Goal: Transaction & Acquisition: Purchase product/service

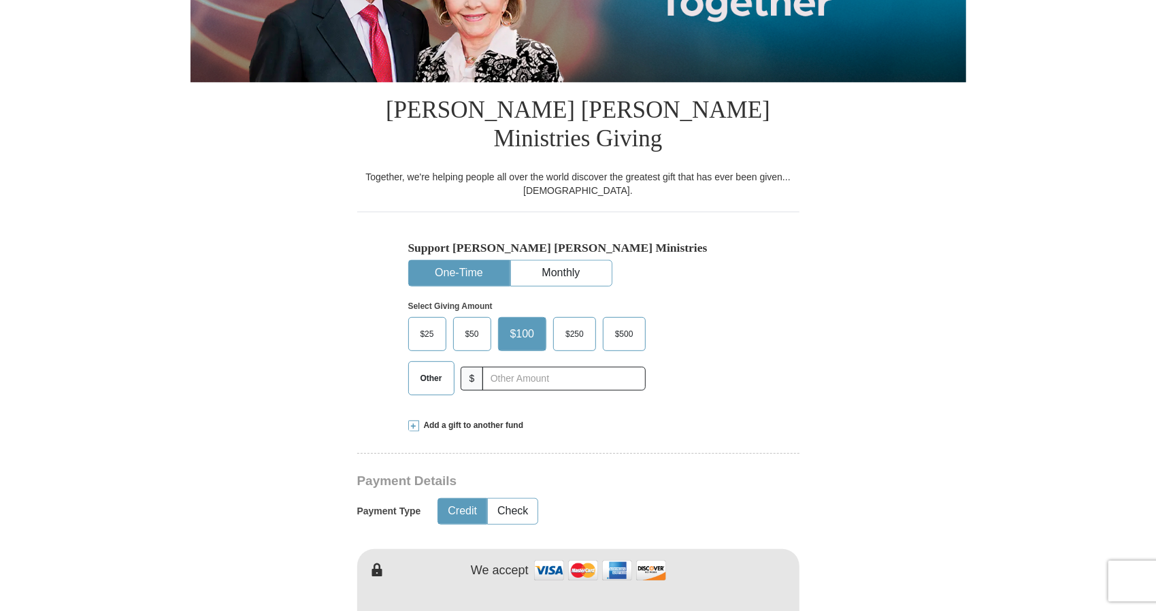
scroll to position [340, 0]
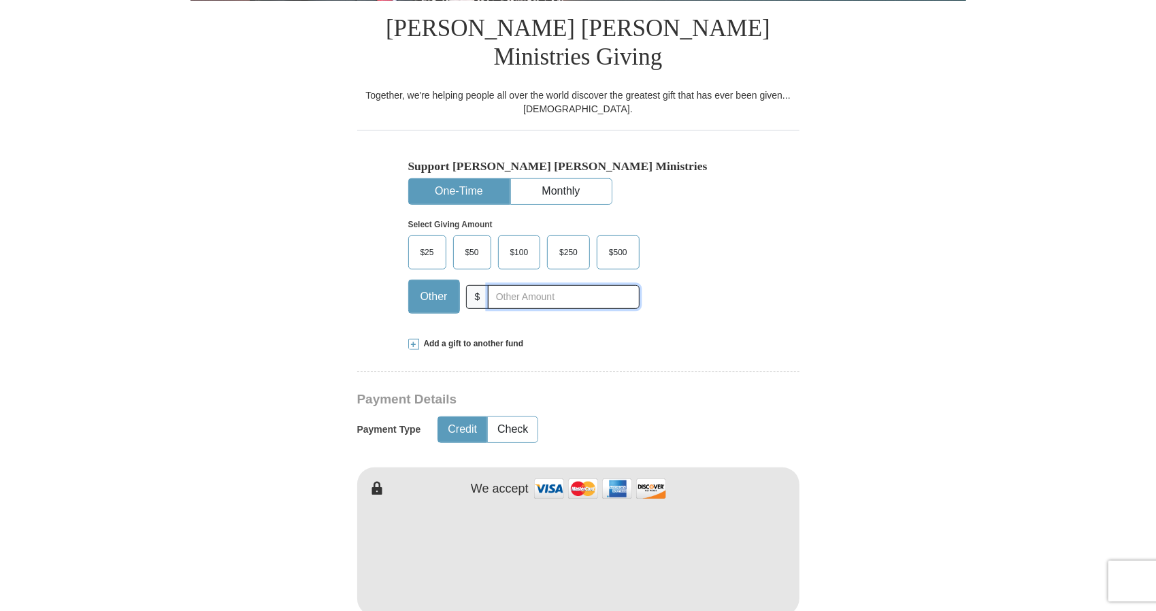
click at [543, 285] on input "text" at bounding box center [563, 297] width 151 height 24
type input "15."
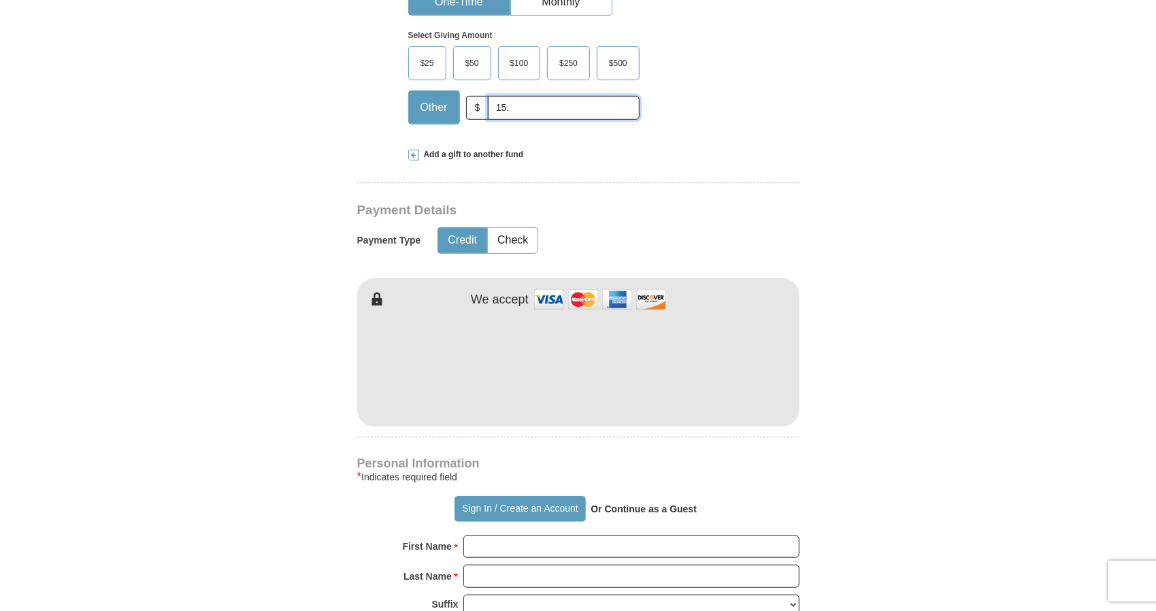
scroll to position [544, 0]
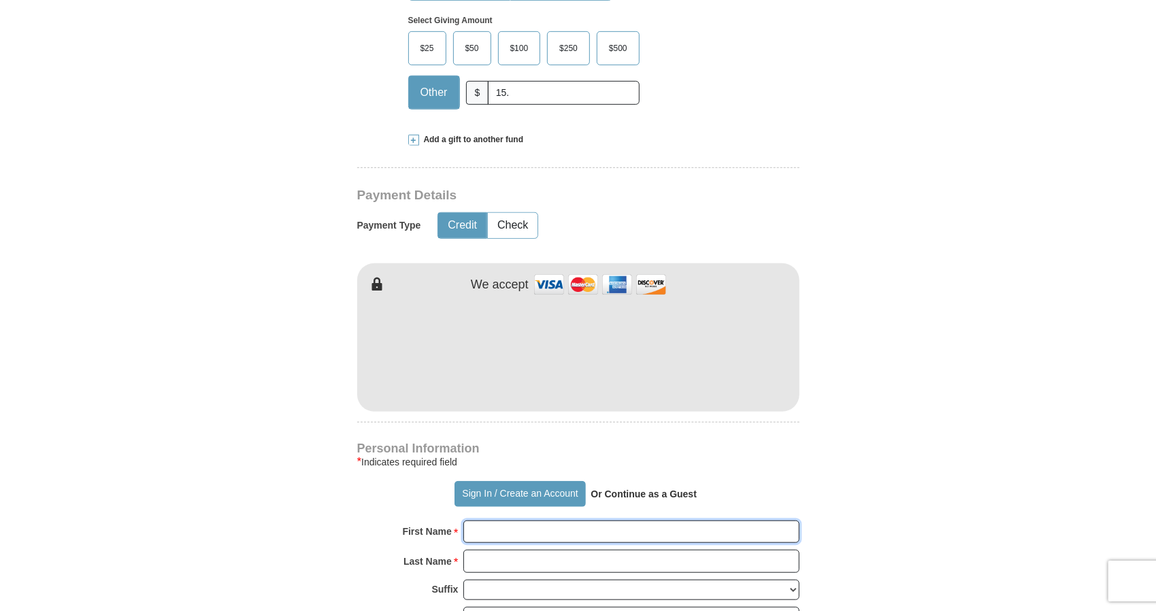
type input "sally"
type input "gray"
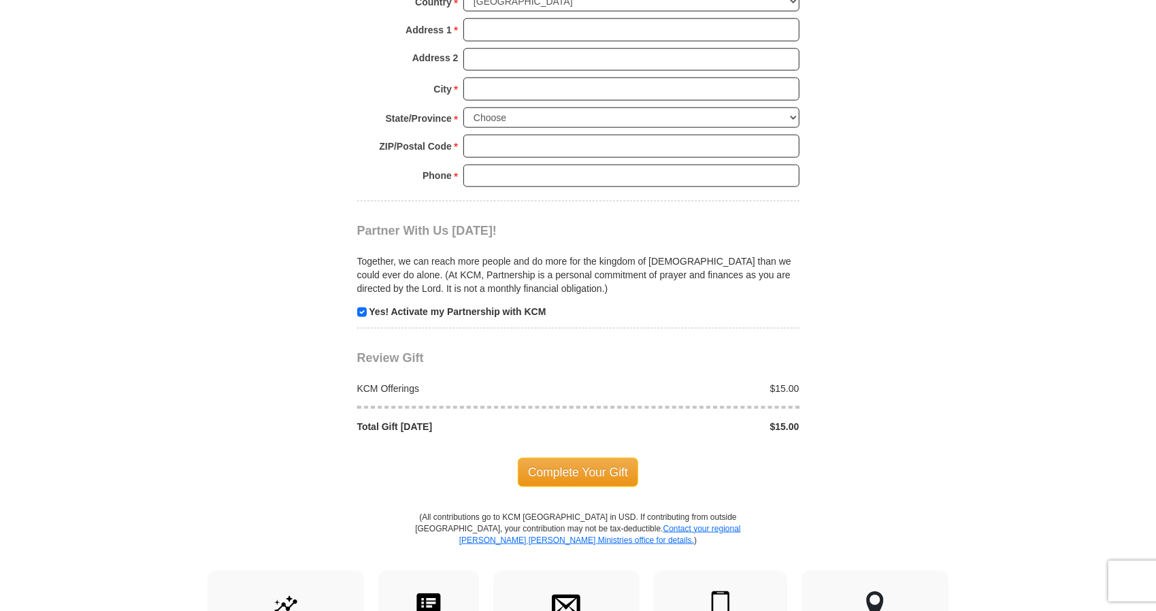
scroll to position [1225, 0]
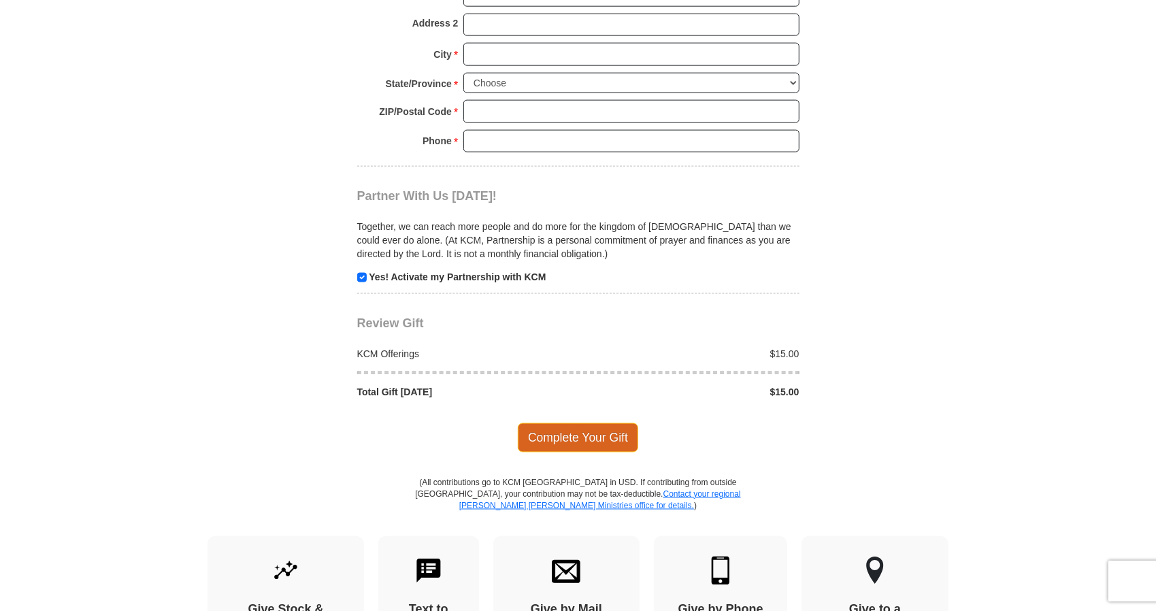
click at [567, 423] on span "Complete Your Gift" at bounding box center [578, 437] width 120 height 29
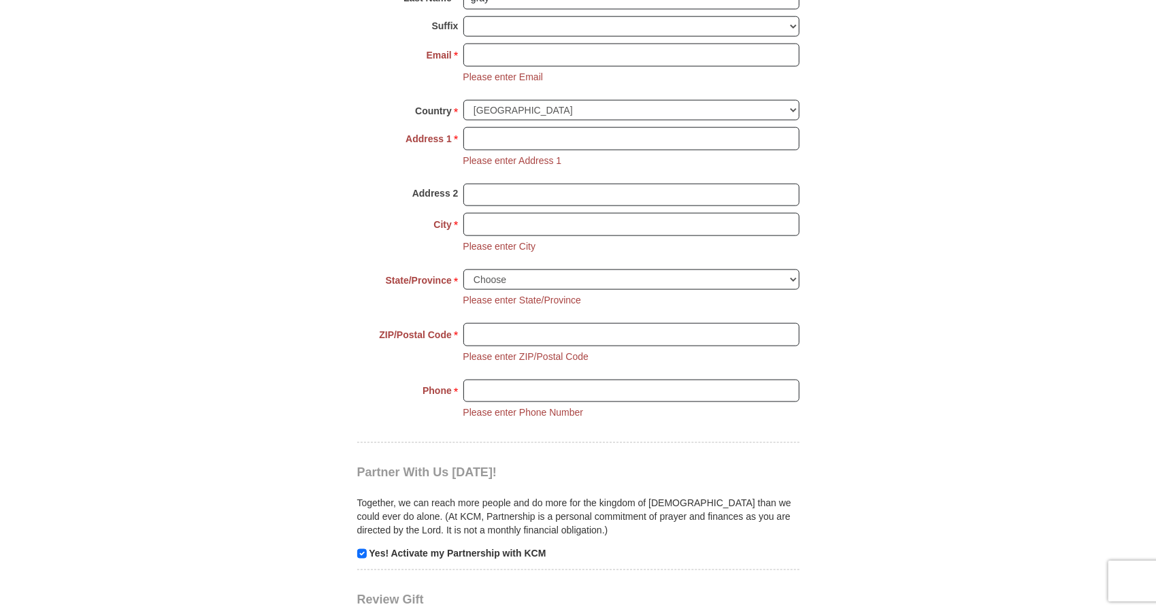
scroll to position [767, 0]
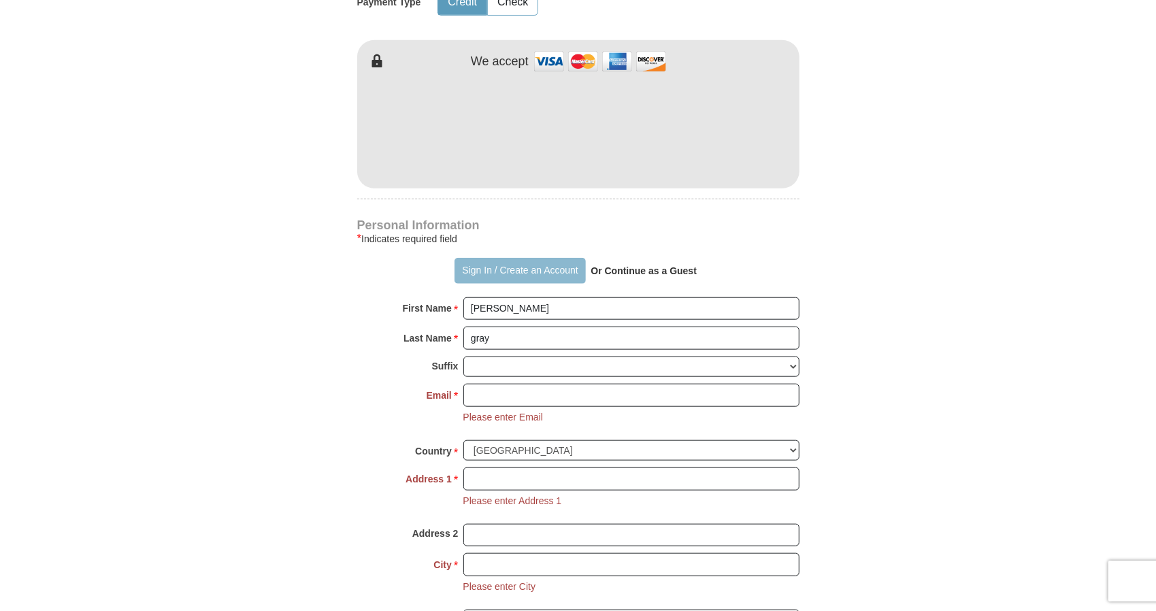
click at [522, 258] on button "Sign In / Create an Account" at bounding box center [519, 271] width 131 height 26
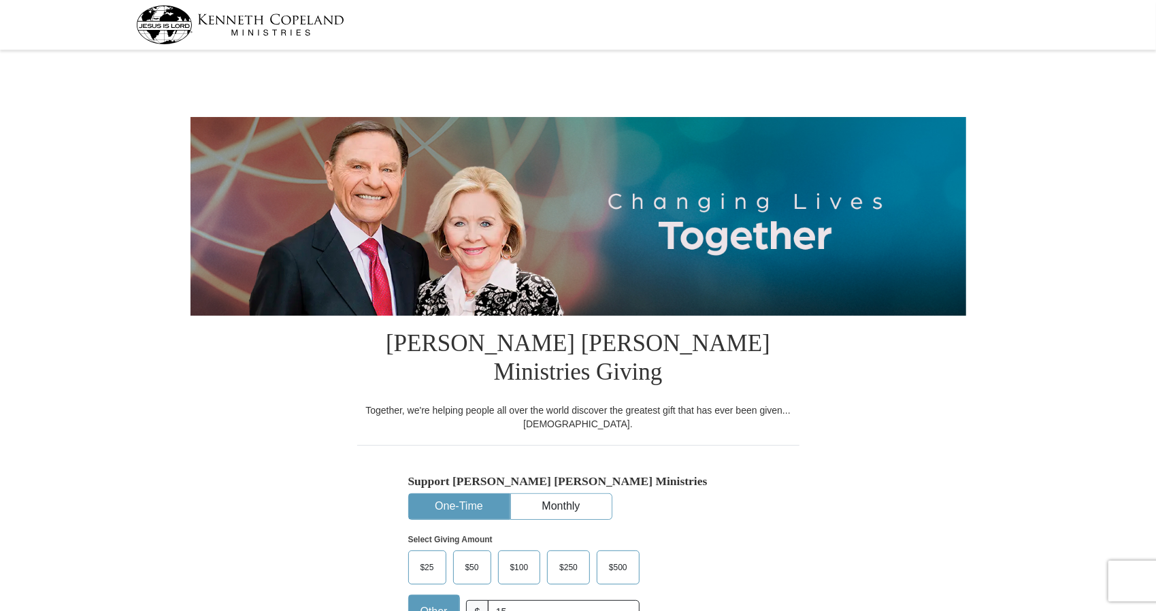
select select "OR"
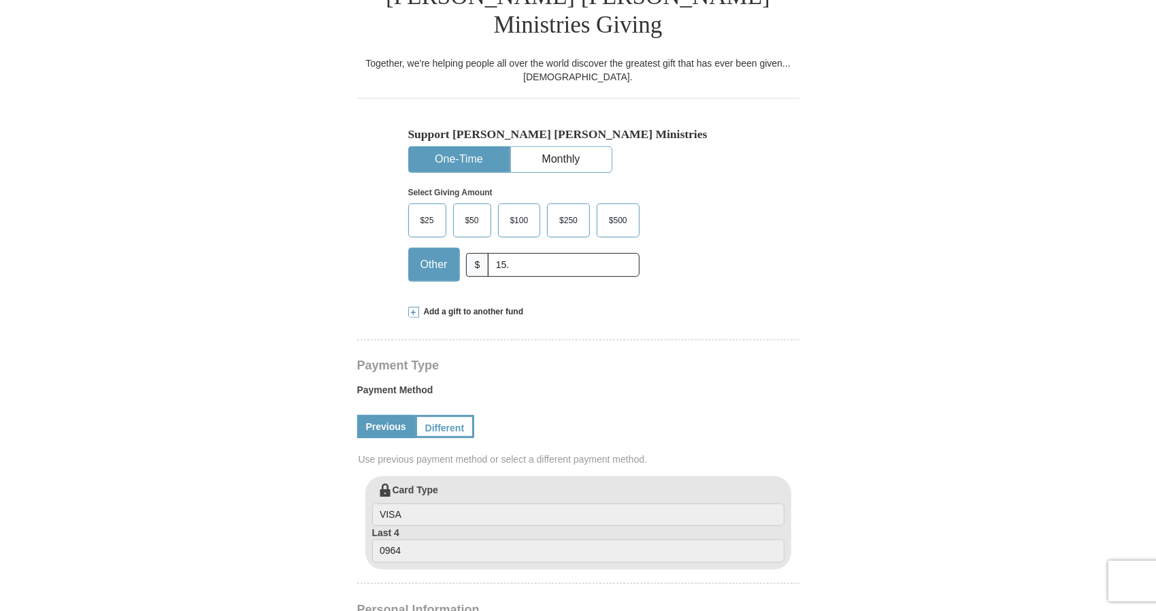
scroll to position [272, 0]
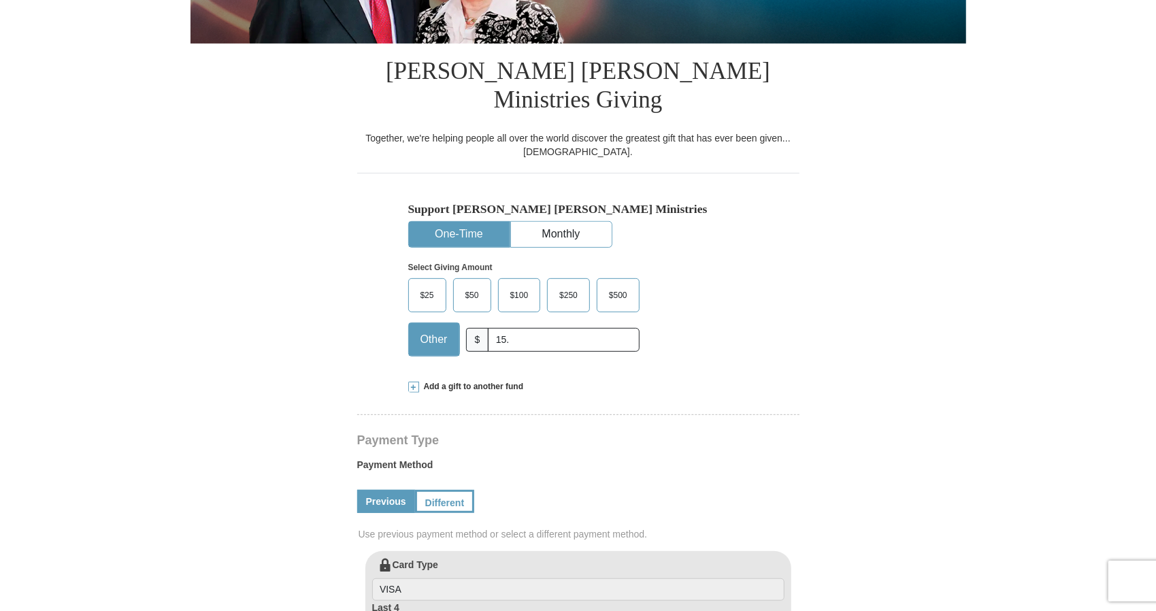
click at [393, 490] on link "Previous" at bounding box center [386, 501] width 58 height 23
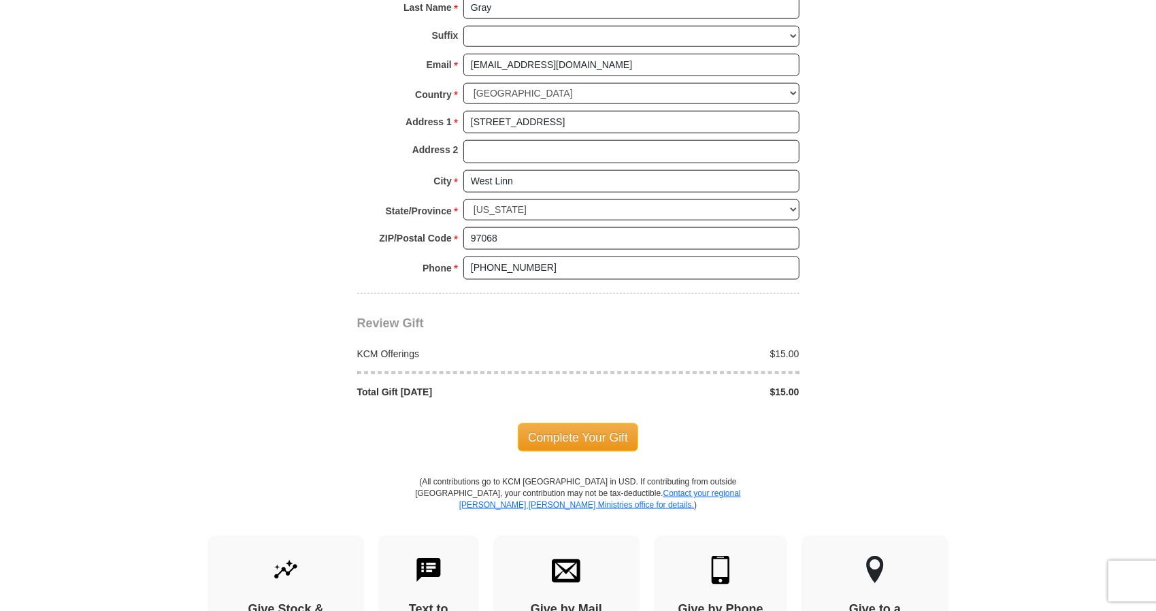
scroll to position [1157, 0]
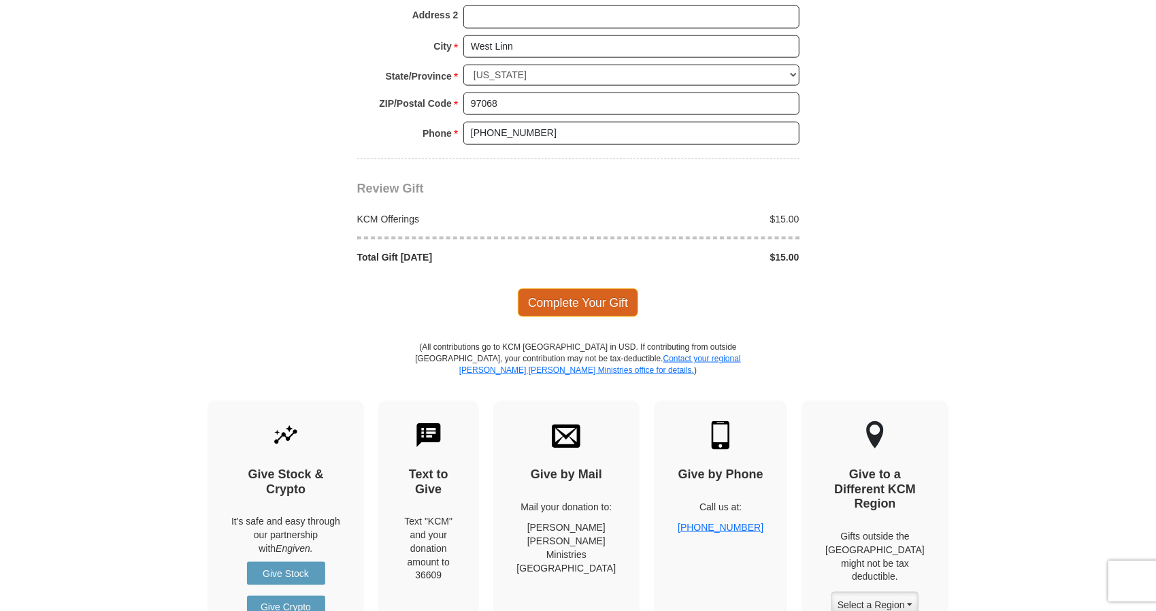
click at [591, 288] on span "Complete Your Gift" at bounding box center [578, 302] width 120 height 29
